Goal: Ask a question: Seek information or help from site administrators or community

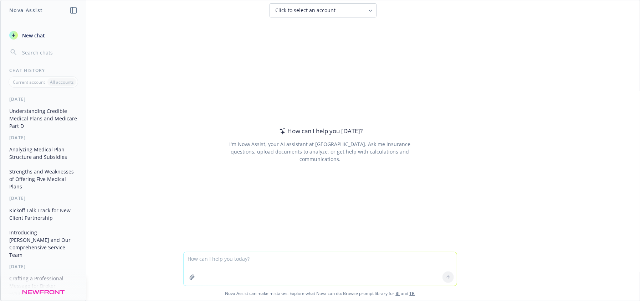
click at [208, 266] on textarea at bounding box center [320, 270] width 273 height 34
type textarea "ask this clearly like a benefits analyst to a GA I have a small group on Anthem…"
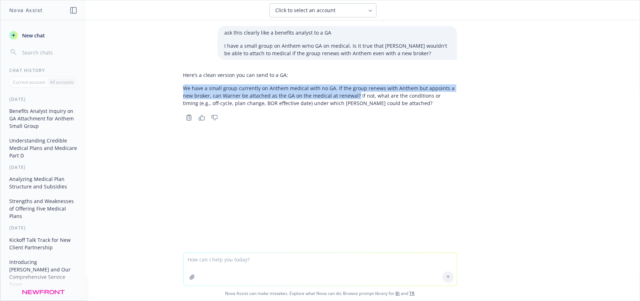
drag, startPoint x: 183, startPoint y: 85, endPoint x: 341, endPoint y: 98, distance: 159.3
click at [341, 98] on p "We have a small group currently on Anthem medical with no GA. If the group rene…" at bounding box center [320, 96] width 274 height 22
copy p "We have a small group currently on Anthem medical with no GA. If the group rene…"
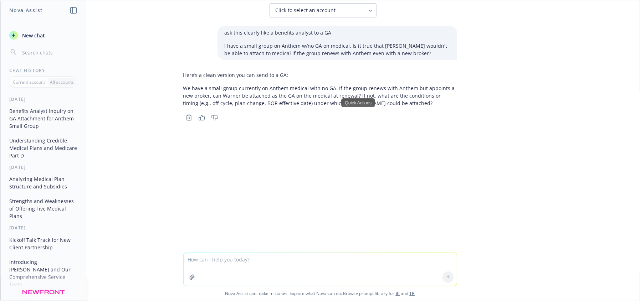
click at [248, 257] on textarea at bounding box center [320, 269] width 273 height 33
type textarea "prepare what GA needs to evaluate"
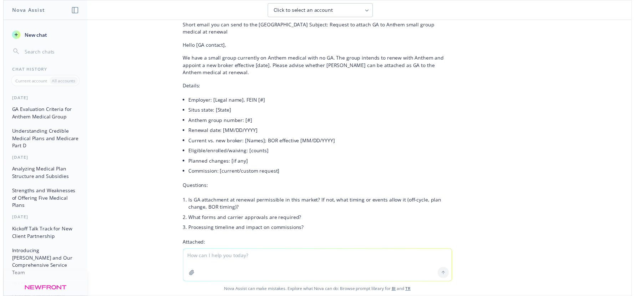
scroll to position [628, 0]
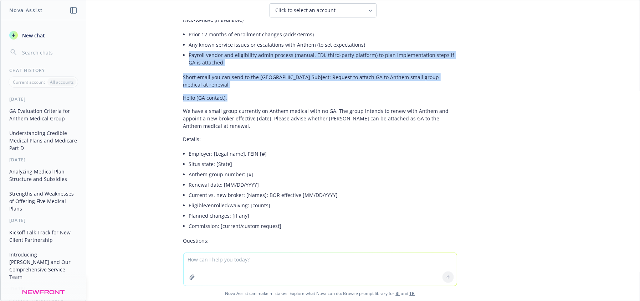
drag, startPoint x: 625, startPoint y: 83, endPoint x: 625, endPoint y: 17, distance: 65.3
click at [625, 22] on div "ask this clearly like a benefits analyst to a GA I have a small group on Anthem…" at bounding box center [320, 136] width 640 height 233
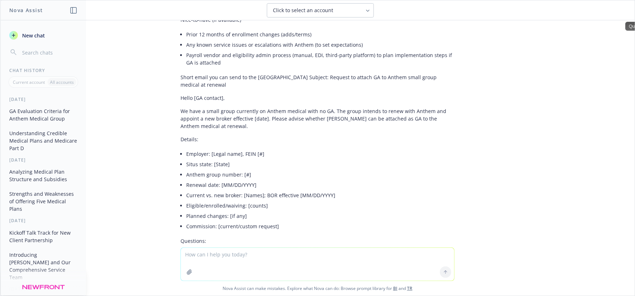
drag, startPoint x: 614, startPoint y: 202, endPoint x: 640, endPoint y: 231, distance: 38.7
click at [618, 215] on div "ask this clearly like a benefits analyst to a GA I have a small group on Anthem…" at bounding box center [317, 133] width 634 height 227
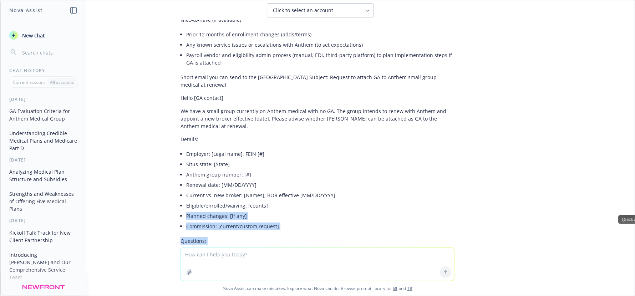
scroll to position [0, 0]
